Goal: Transaction & Acquisition: Purchase product/service

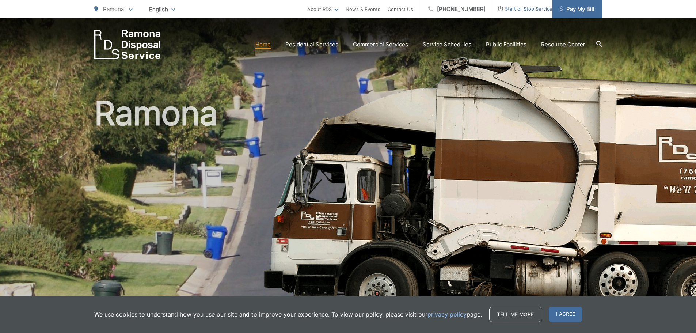
click at [580, 9] on span "Pay My Bill" at bounding box center [577, 9] width 35 height 9
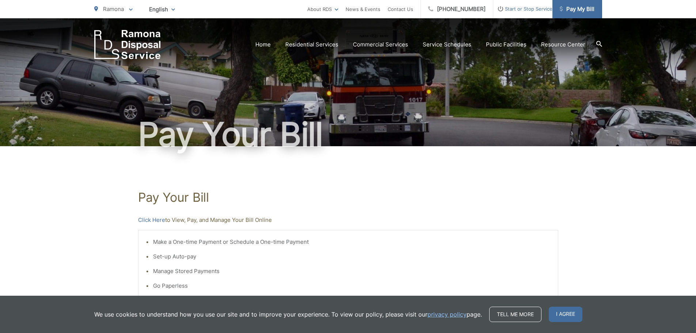
click at [581, 7] on span "Pay My Bill" at bounding box center [577, 9] width 35 height 9
click at [159, 219] on link "Click Here" at bounding box center [151, 219] width 27 height 9
